Goal: Transaction & Acquisition: Book appointment/travel/reservation

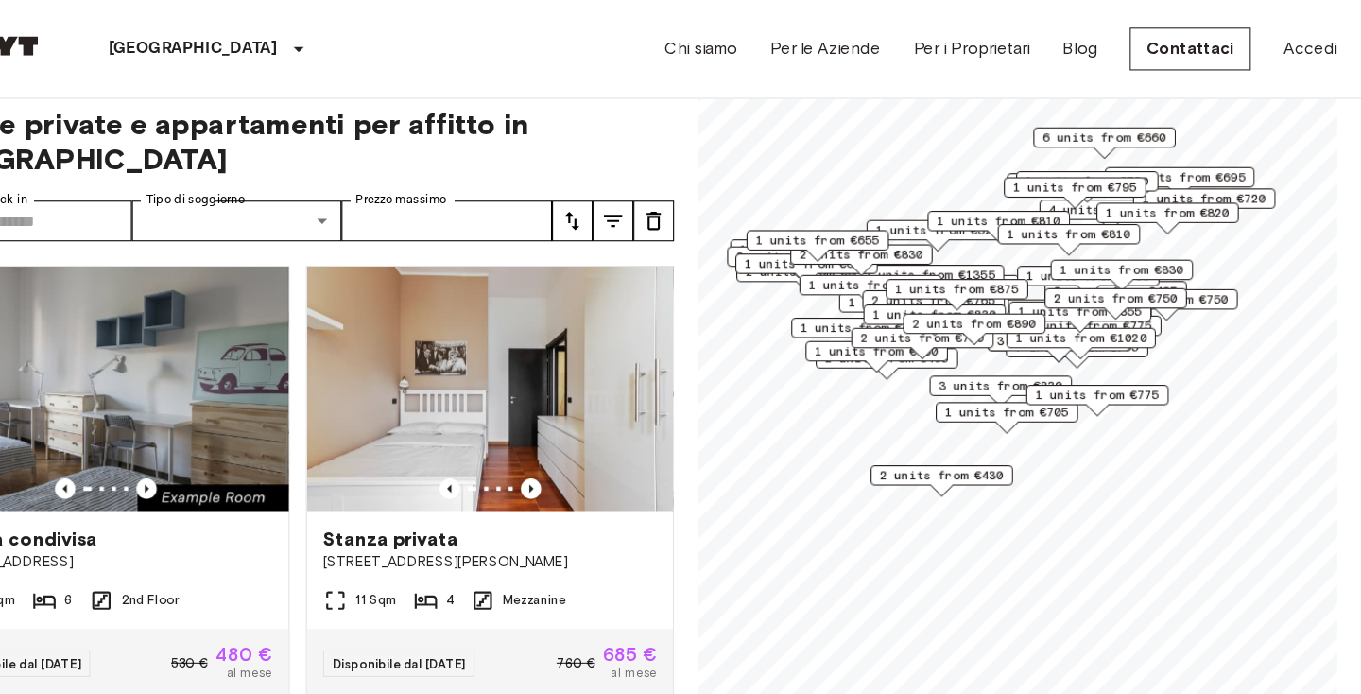
scroll to position [1413, 0]
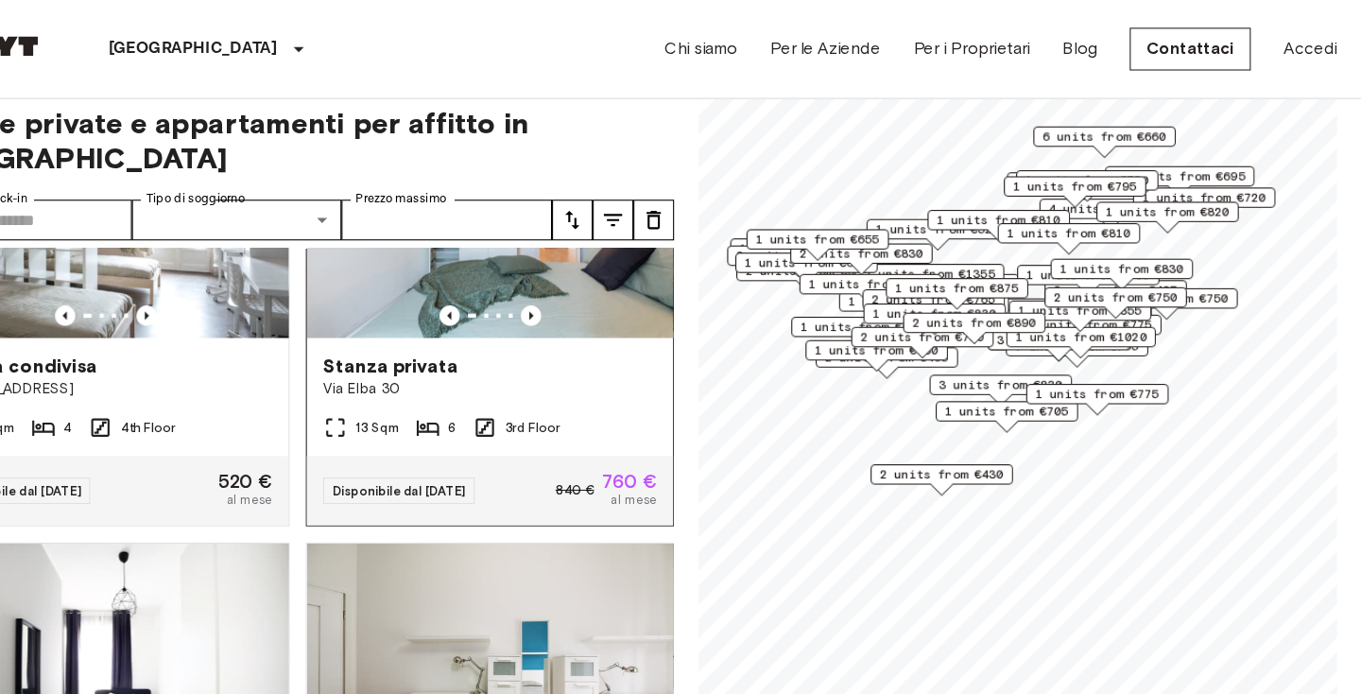
click at [512, 388] on span "6" at bounding box center [516, 396] width 8 height 17
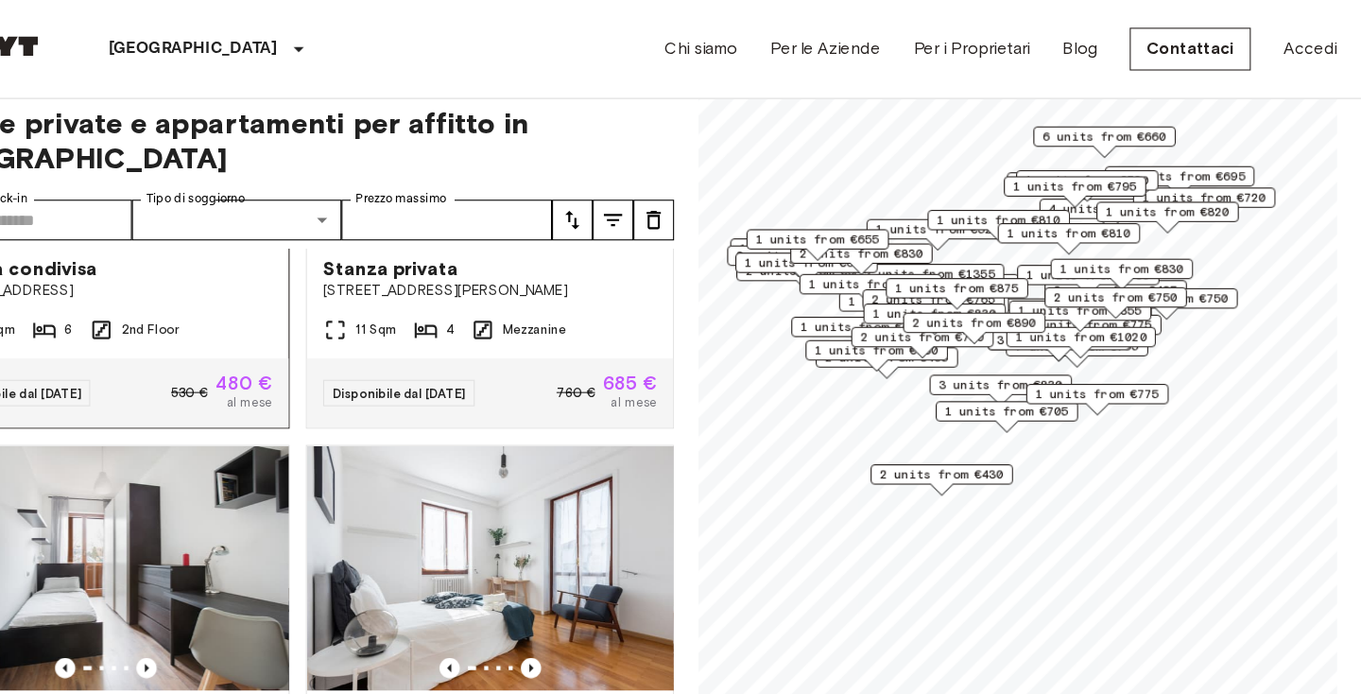
scroll to position [296, 0]
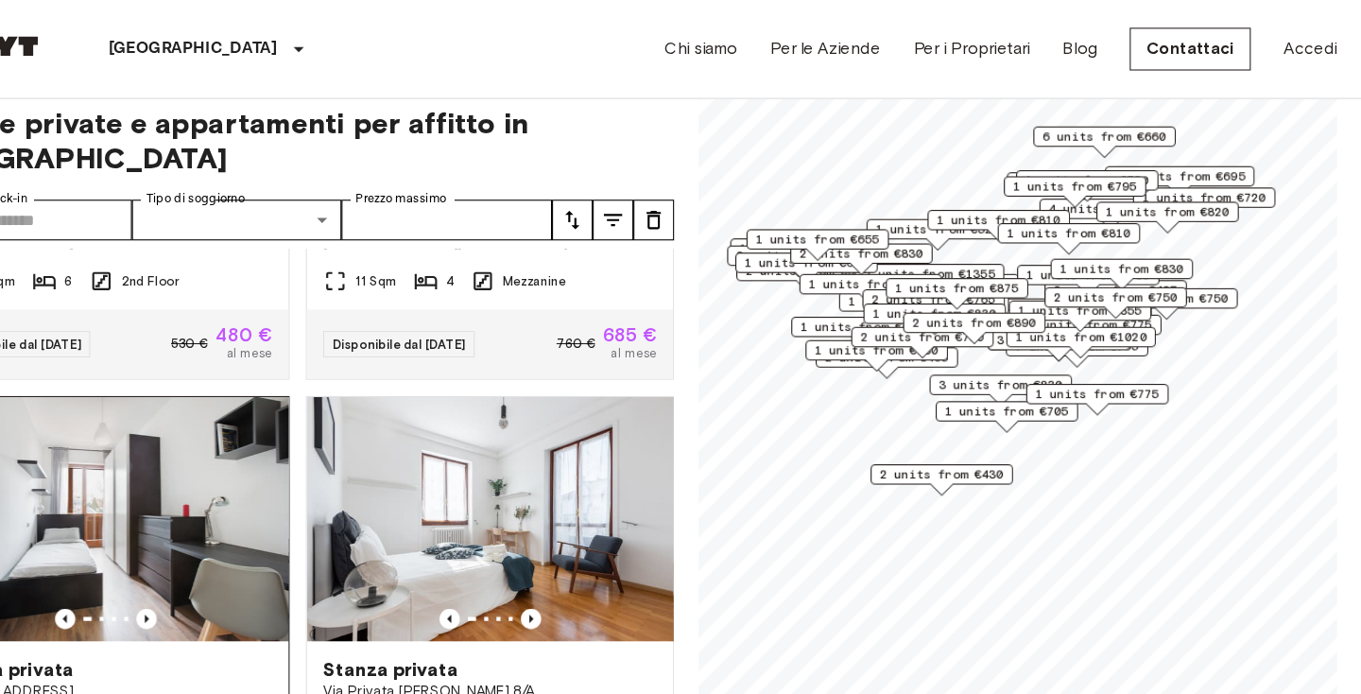
drag, startPoint x: 157, startPoint y: 319, endPoint x: 159, endPoint y: 339, distance: 20.9
click at [159, 338] on div "Stanza condivisa Via Orti 29 19 Sqm 6 2nd Floor Disponibile dal 18 Sep 25 530 €…" at bounding box center [365, 455] width 715 height 448
click at [159, 369] on img at bounding box center [194, 482] width 340 height 227
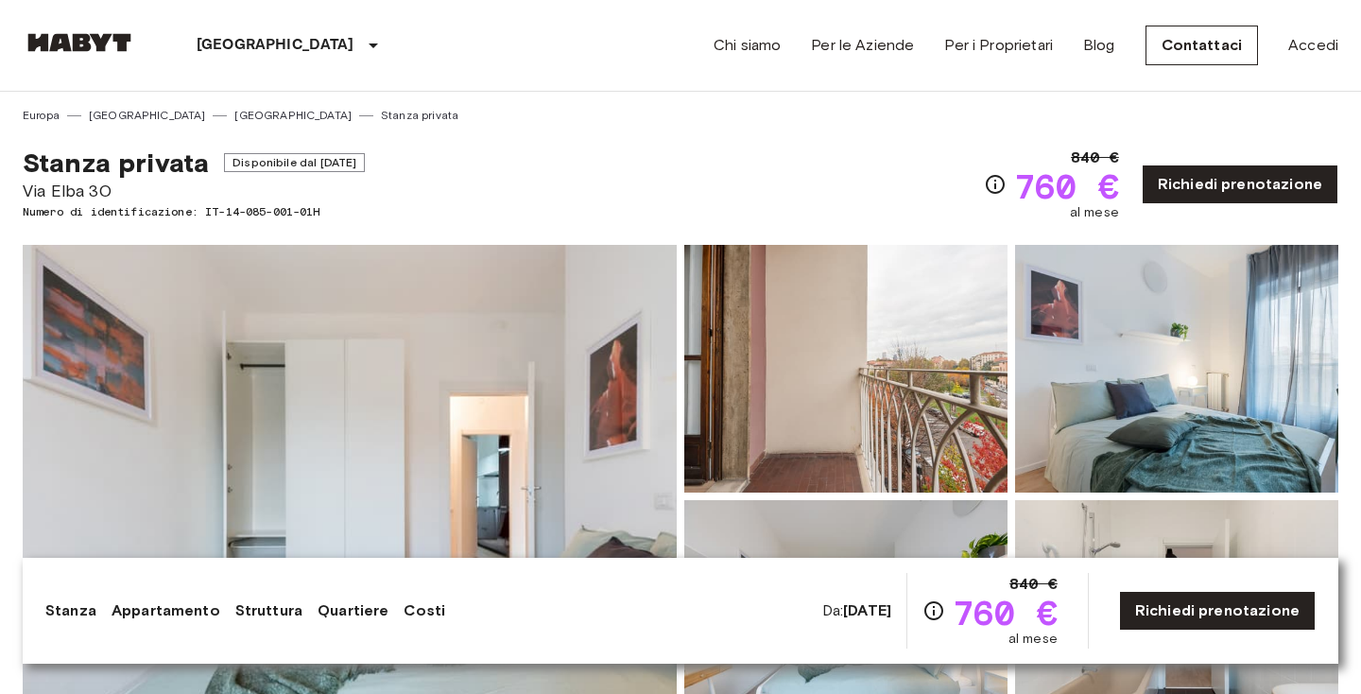
click at [546, 368] on img at bounding box center [350, 496] width 654 height 503
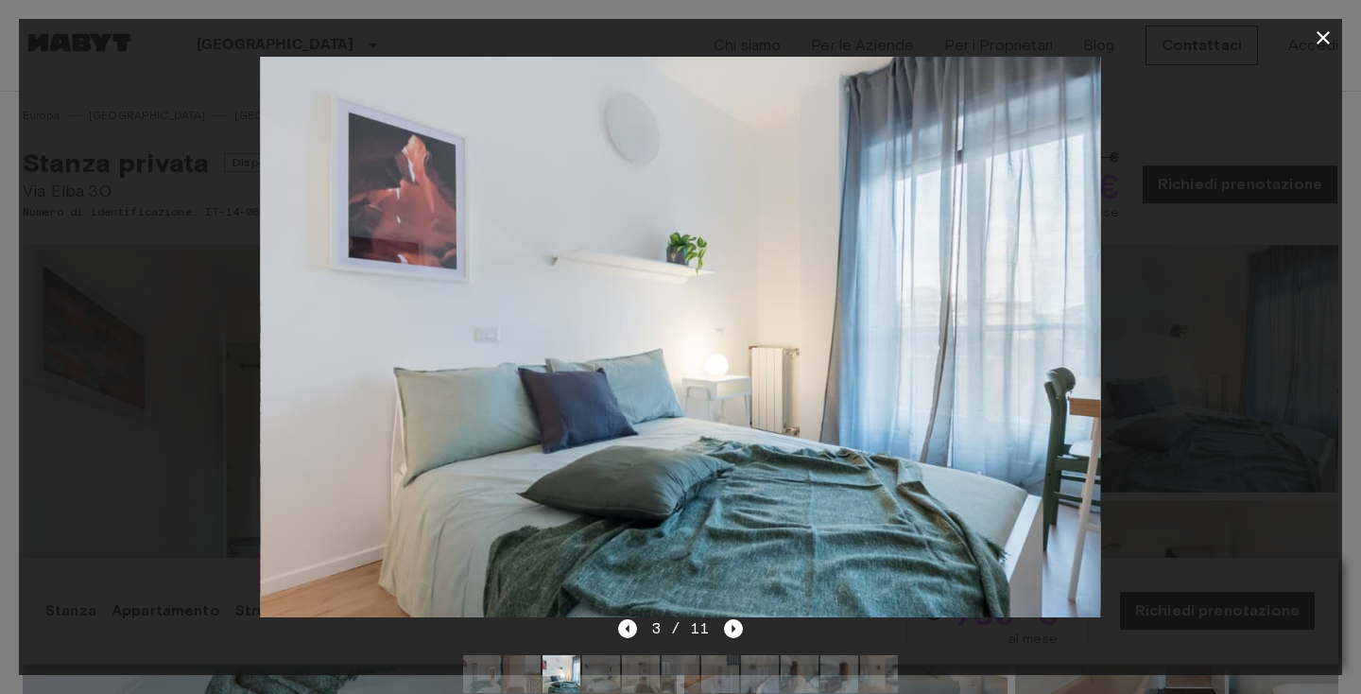
click at [95, 277] on div at bounding box center [680, 337] width 1323 height 560
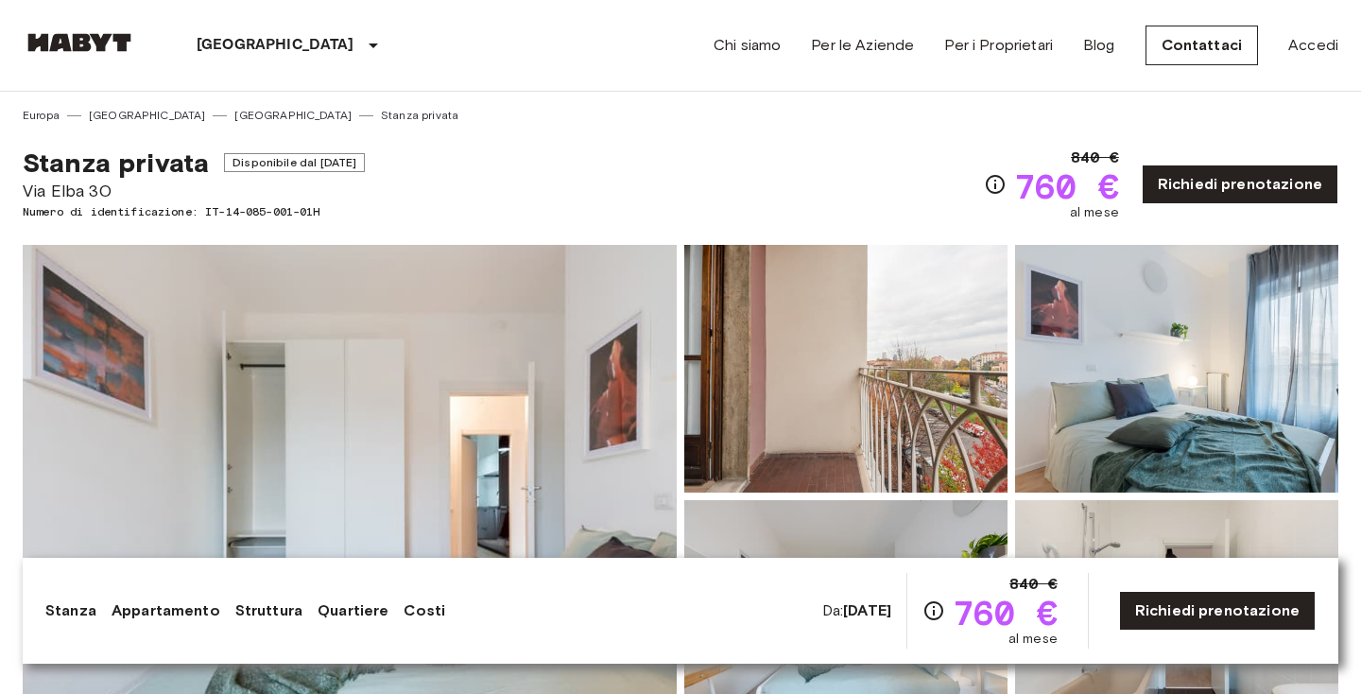
click at [555, 342] on img at bounding box center [350, 496] width 654 height 503
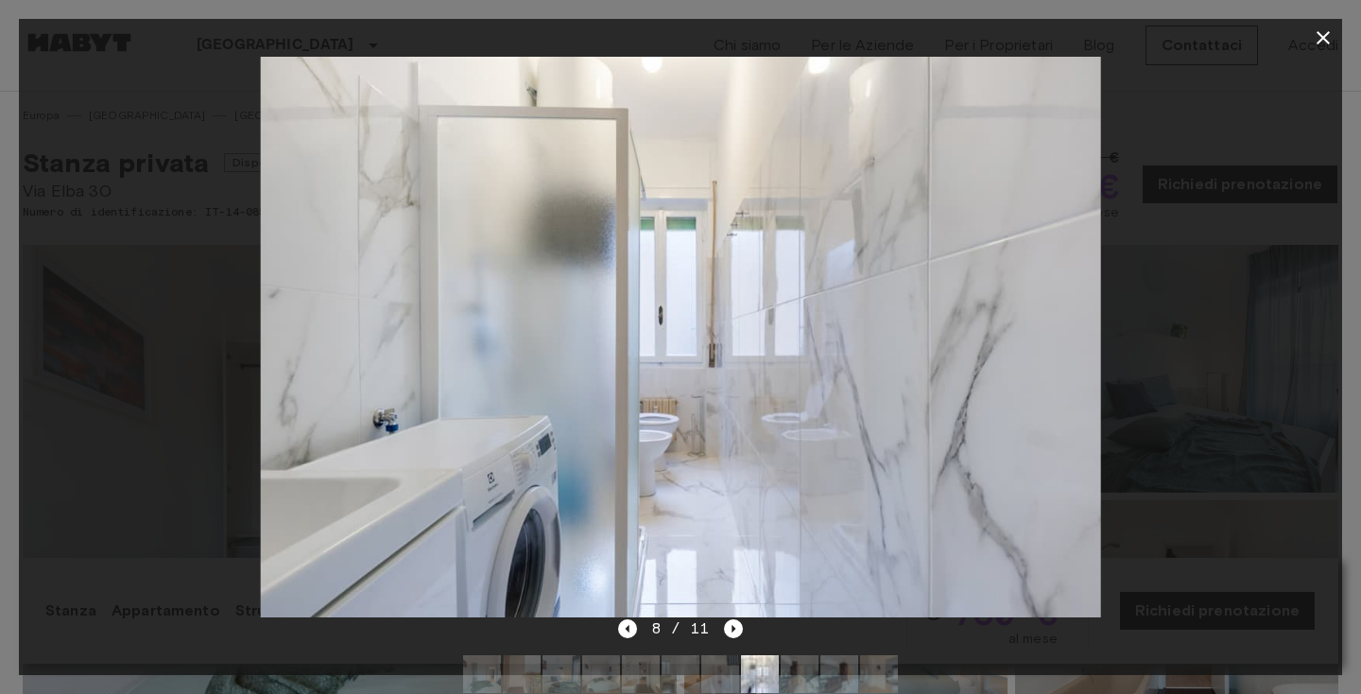
click at [95, 280] on div at bounding box center [680, 337] width 1323 height 560
click at [136, 330] on div at bounding box center [680, 337] width 1323 height 560
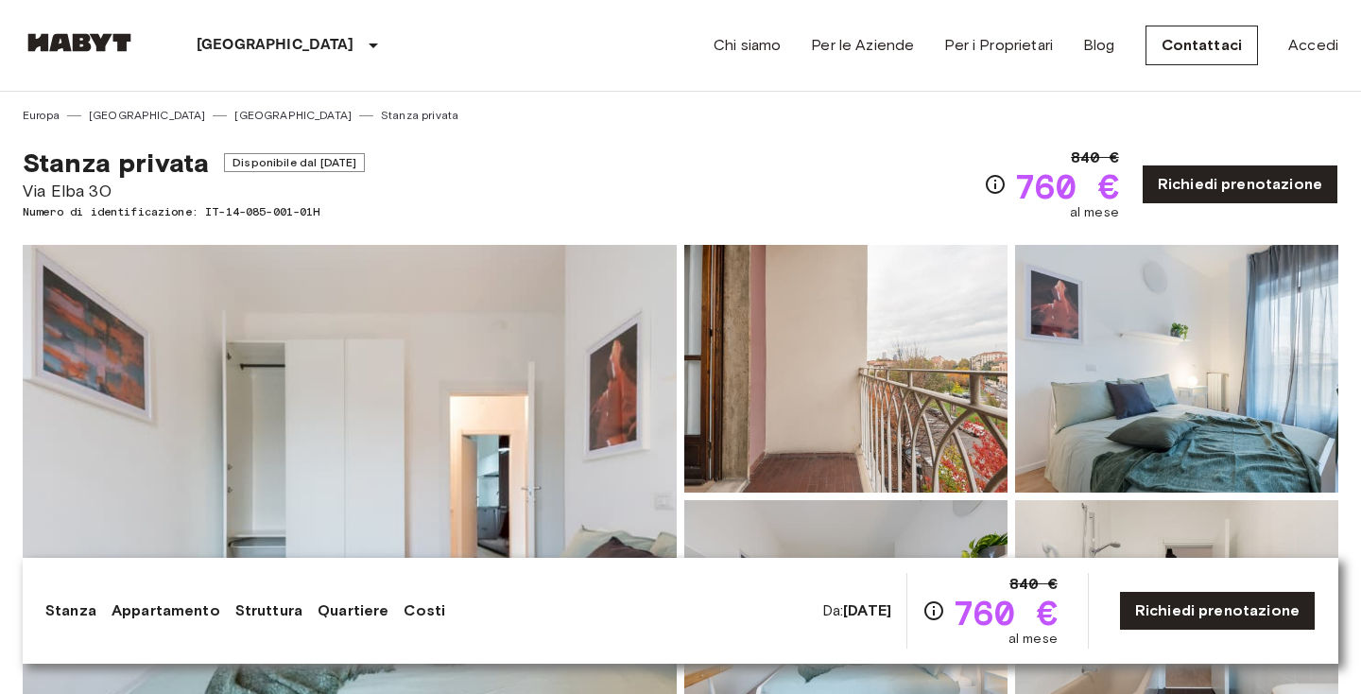
click at [136, 330] on img at bounding box center [350, 496] width 654 height 503
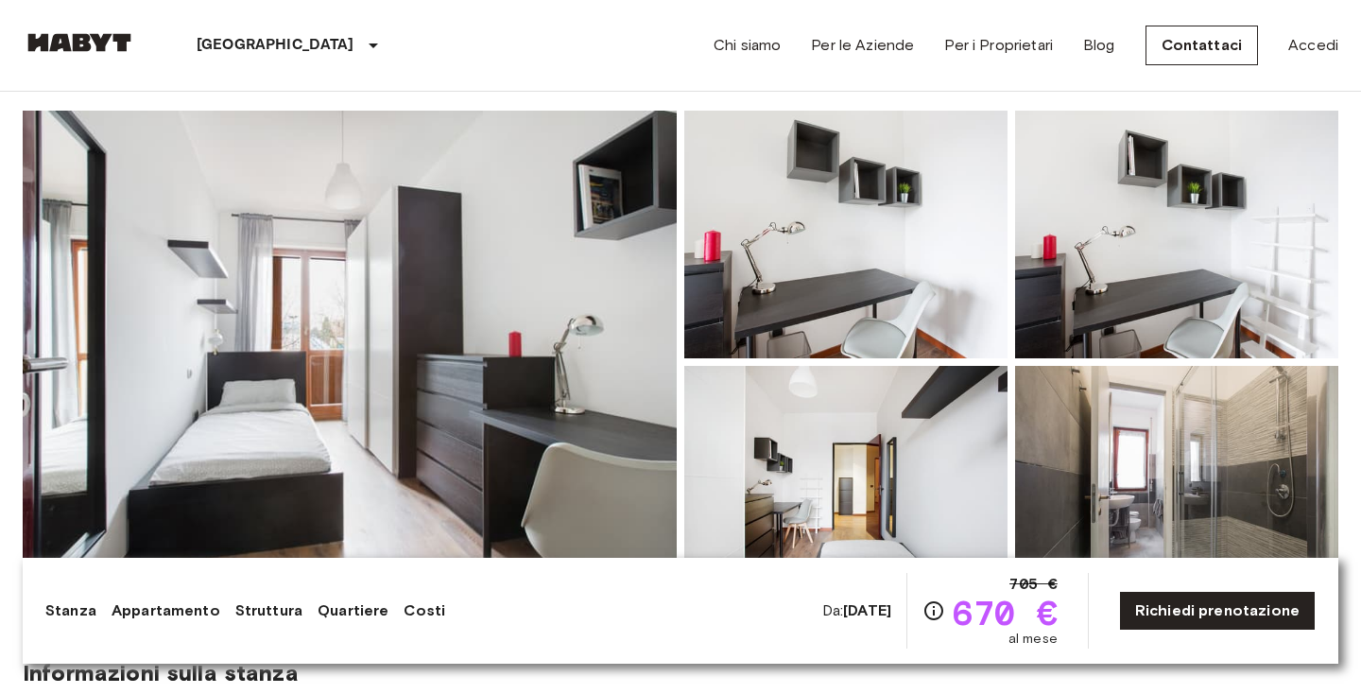
scroll to position [157, 0]
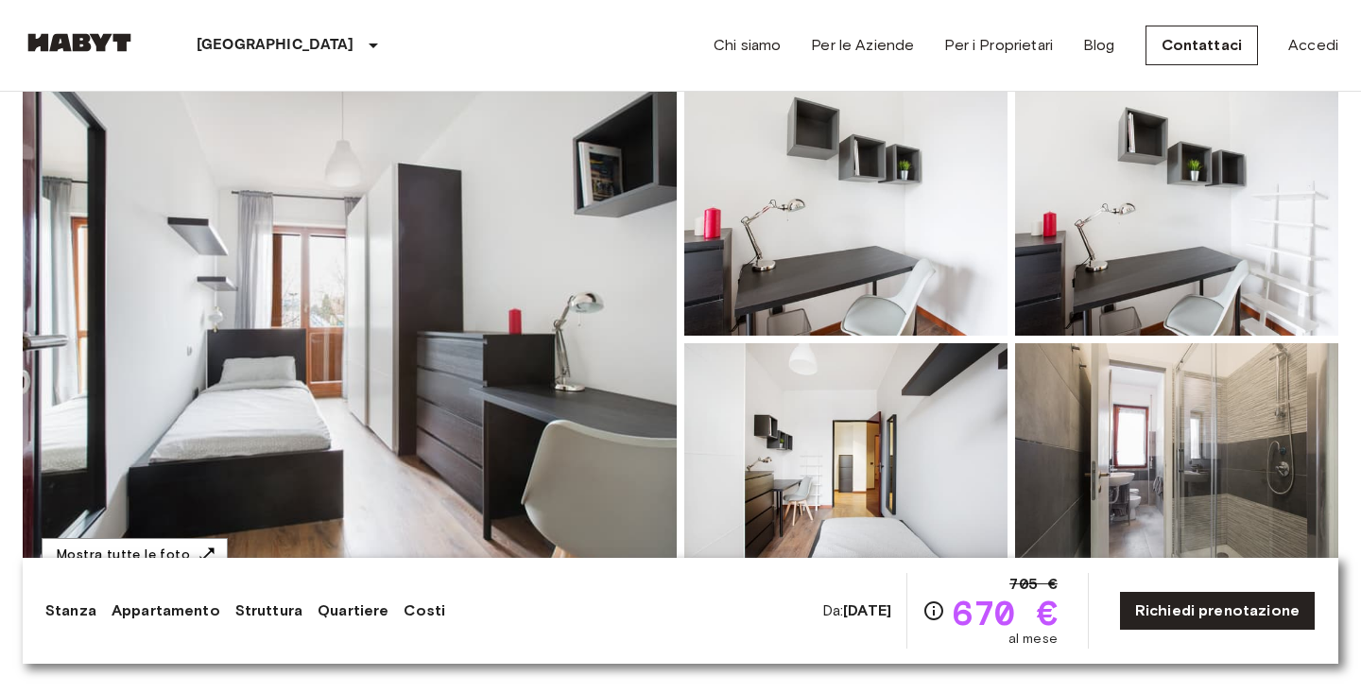
click at [117, 365] on img at bounding box center [350, 339] width 654 height 503
click at [406, 330] on img at bounding box center [350, 339] width 654 height 503
